Goal: Information Seeking & Learning: Learn about a topic

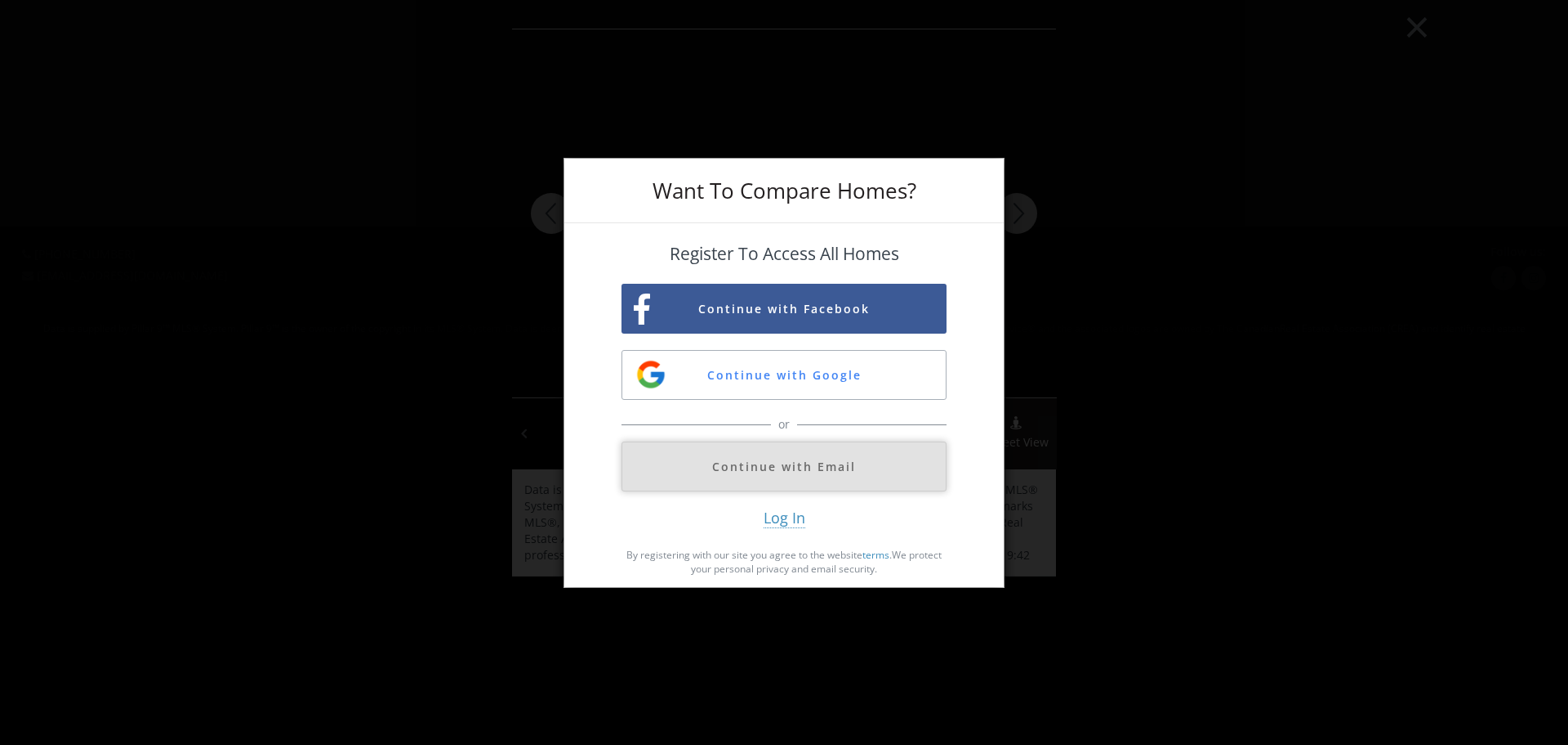
click at [789, 464] on button "Continue with Email" at bounding box center [784, 466] width 325 height 50
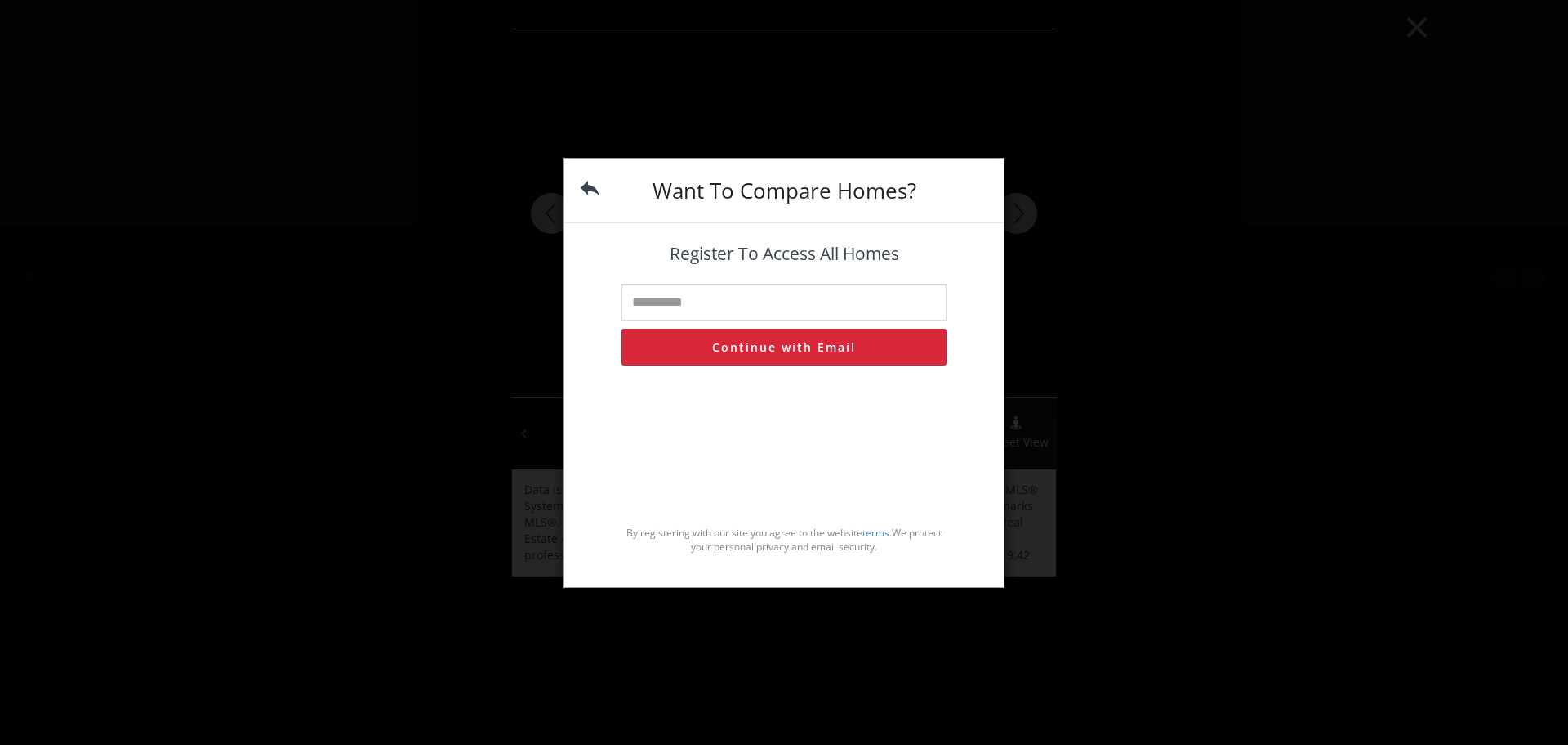
click at [586, 184] on img at bounding box center [590, 188] width 19 height 19
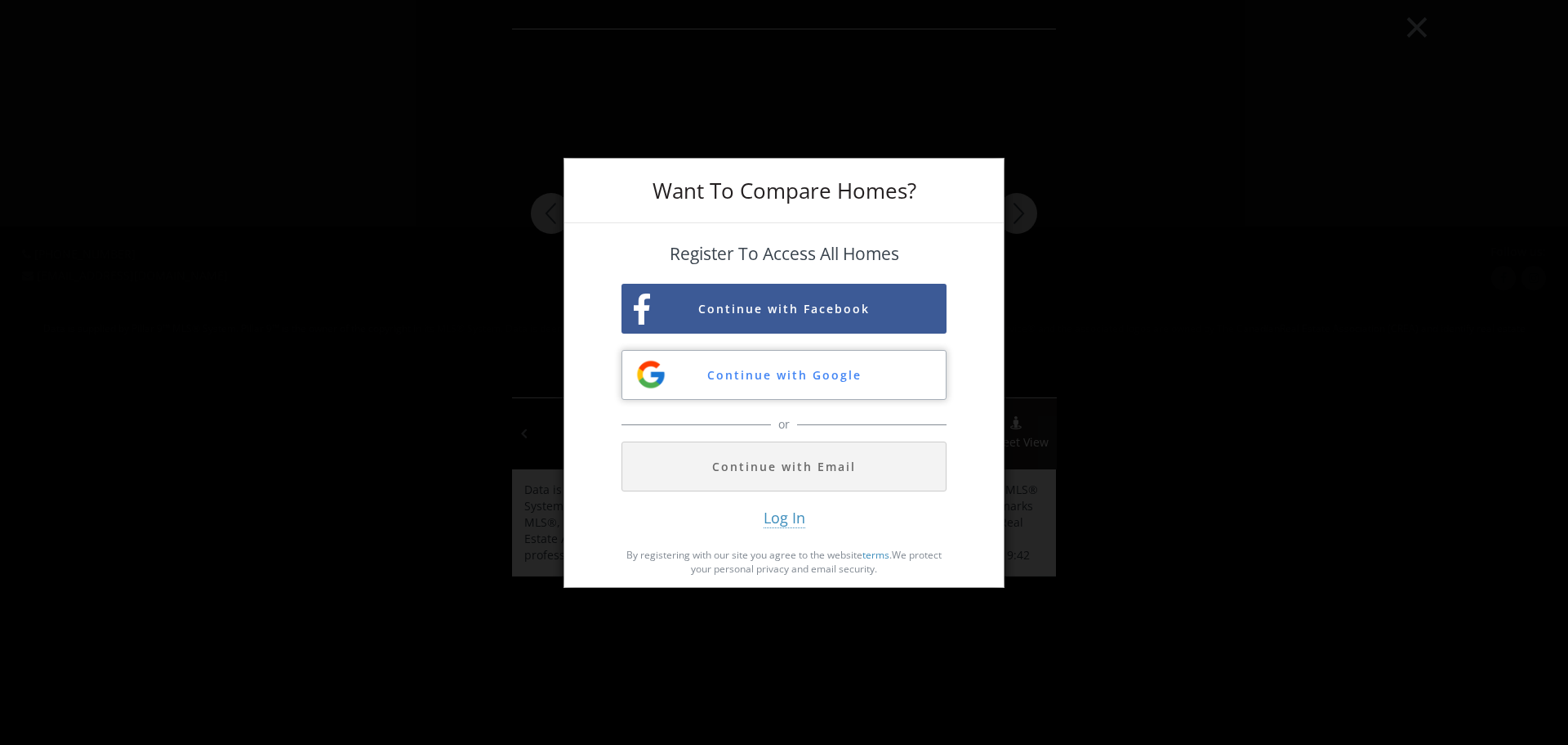
click at [754, 395] on button "Continue with Google" at bounding box center [784, 375] width 325 height 50
click at [1162, 208] on div "Want To Compare Homes? Register To Access All Homes Continue with Facebook Cont…" at bounding box center [784, 372] width 1568 height 745
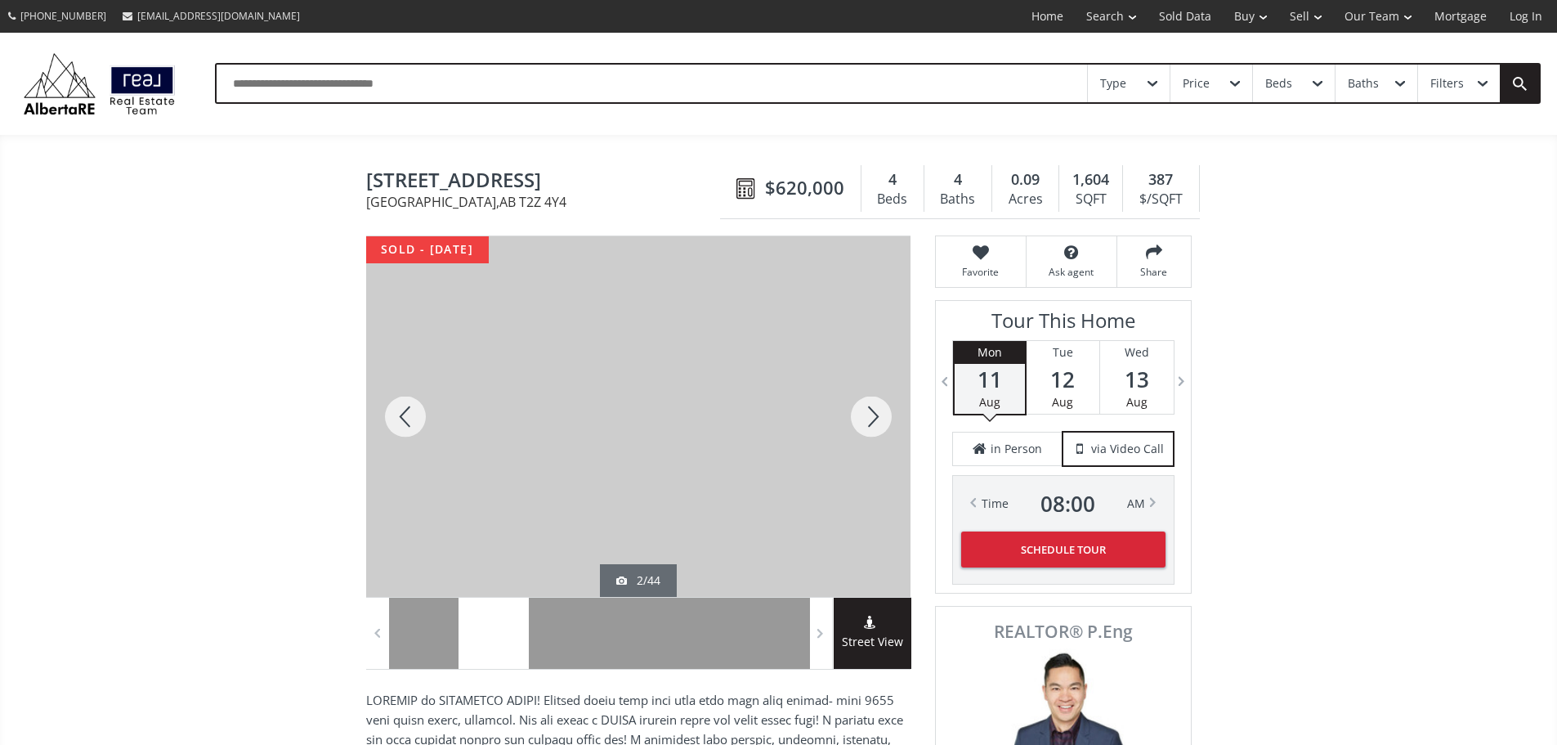
click at [885, 427] on div at bounding box center [871, 416] width 78 height 360
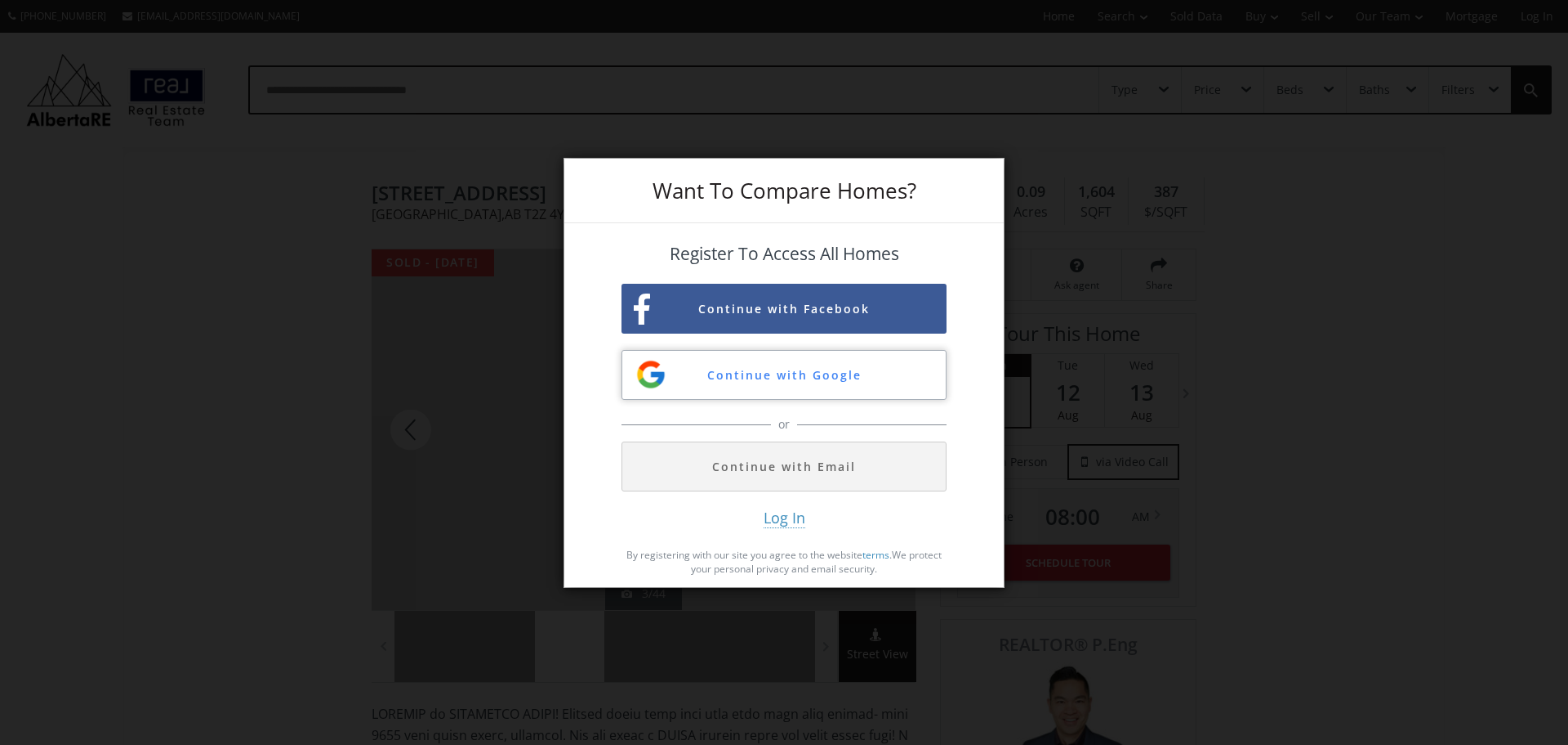
click at [844, 372] on button "Continue with Google" at bounding box center [784, 375] width 325 height 50
click at [329, 298] on div "Want To Compare Homes? Register To Access All Homes Continue with Facebook Cont…" at bounding box center [784, 372] width 1568 height 745
drag, startPoint x: 421, startPoint y: 394, endPoint x: 54, endPoint y: 119, distance: 458.6
click at [418, 394] on div "Want To Compare Homes? Register To Access All Homes Continue with Facebook Cont…" at bounding box center [784, 372] width 1568 height 745
